Goal: Find specific page/section: Find specific page/section

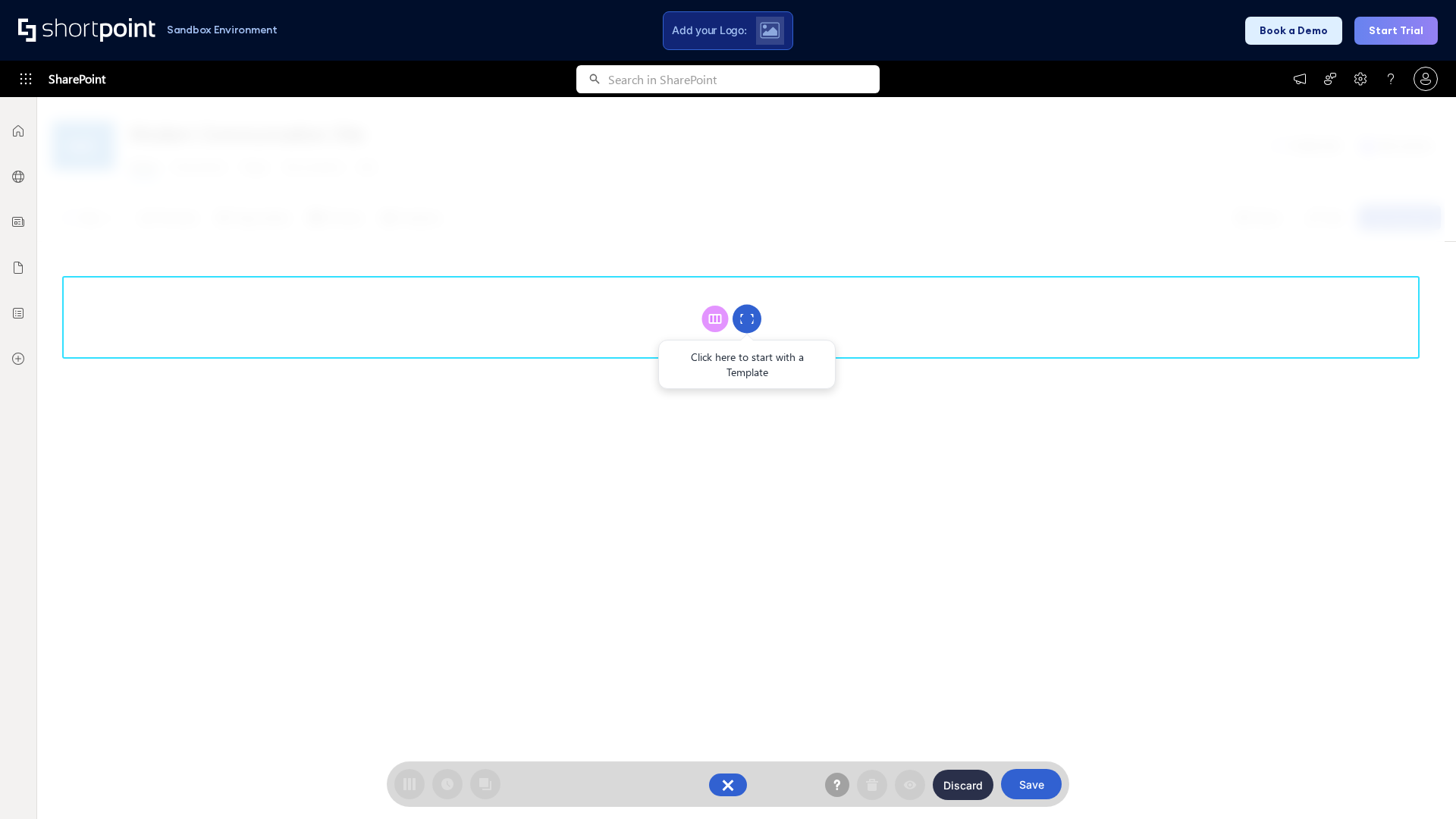
click at [747, 318] on circle at bounding box center [747, 319] width 29 height 29
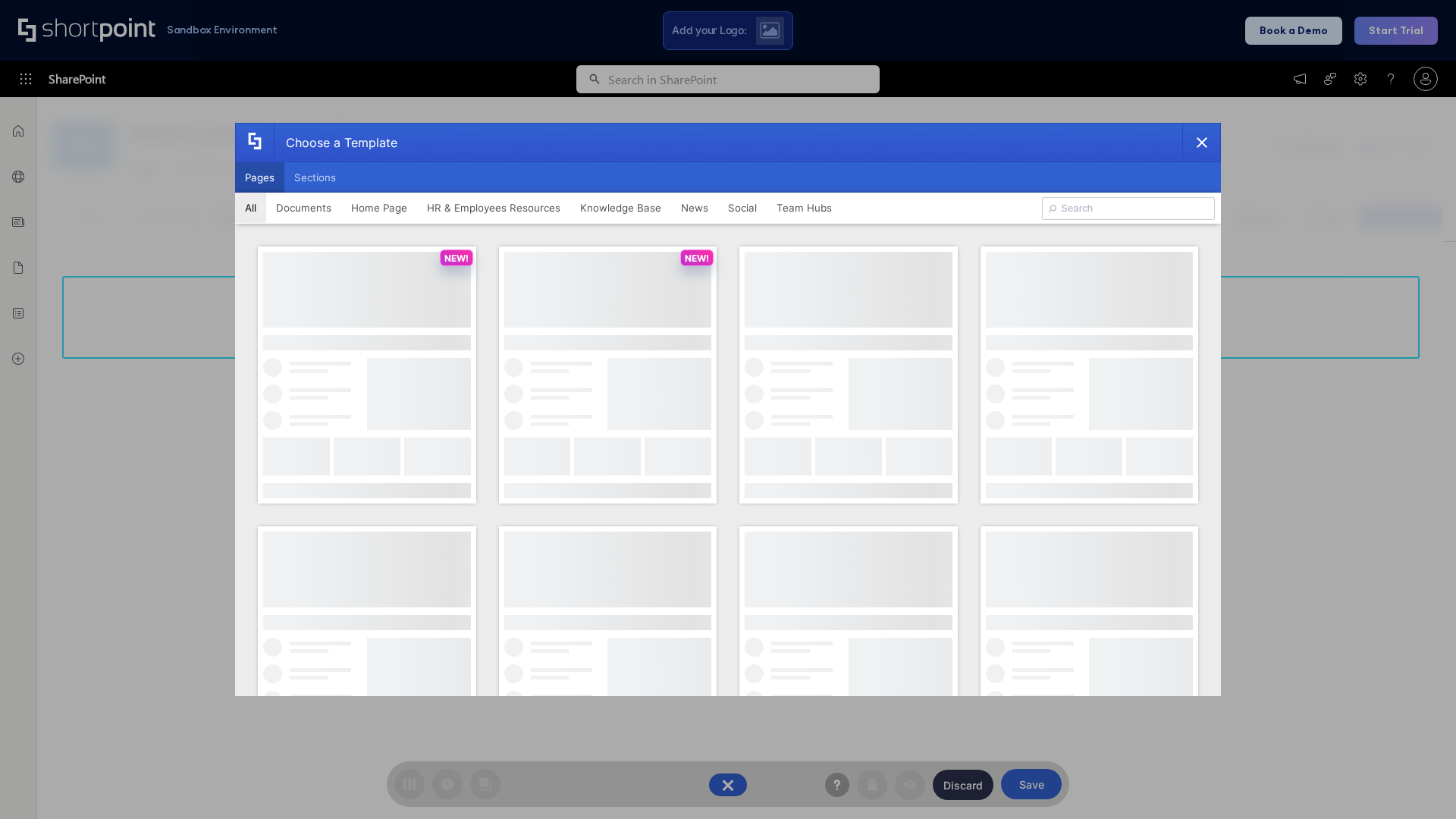
click at [260, 177] on button "Pages" at bounding box center [260, 177] width 50 height 30
type input "HR 1"
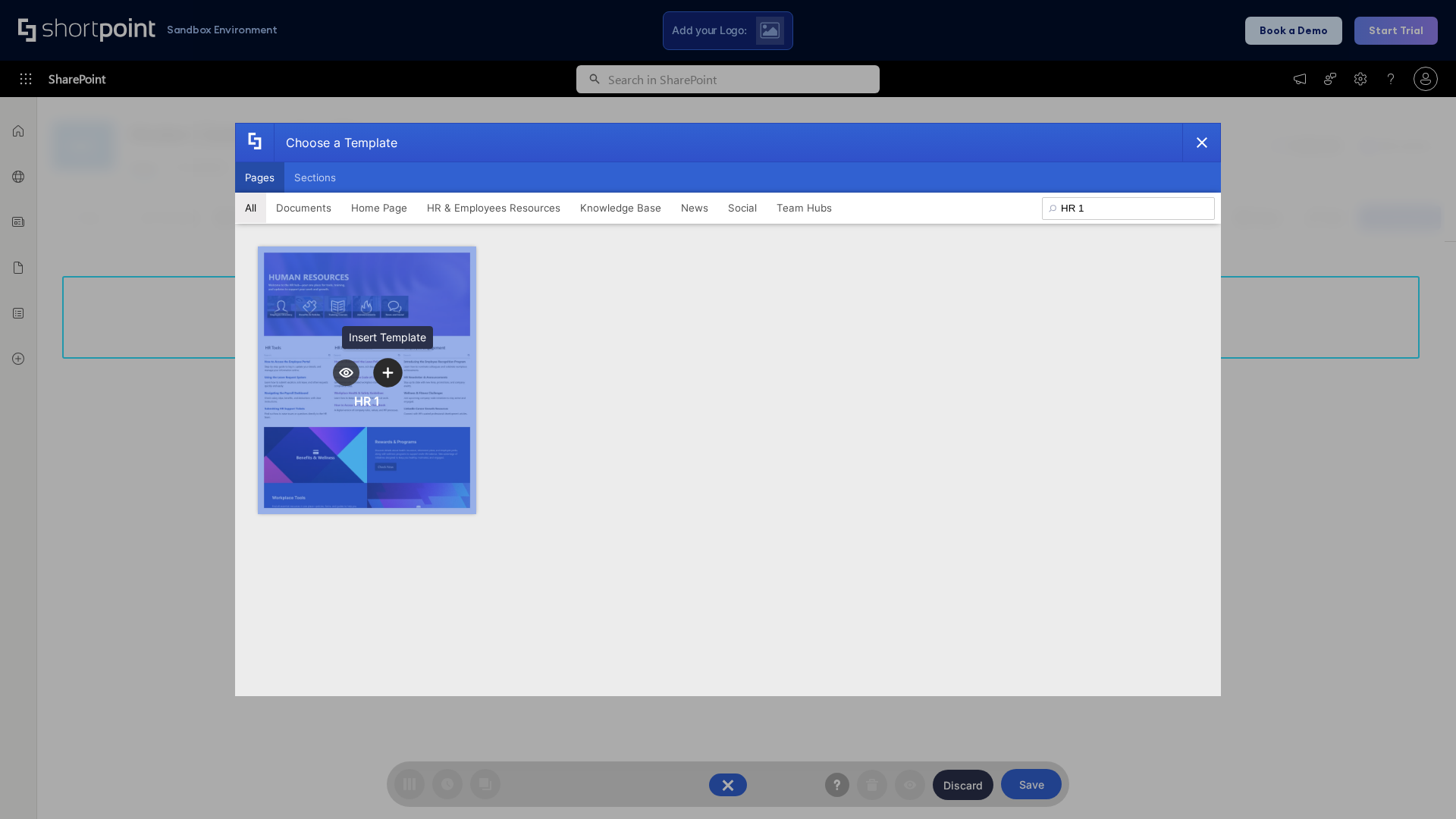
click at [387, 373] on icon "template selector" at bounding box center [387, 372] width 11 height 11
